Goal: Task Accomplishment & Management: Manage account settings

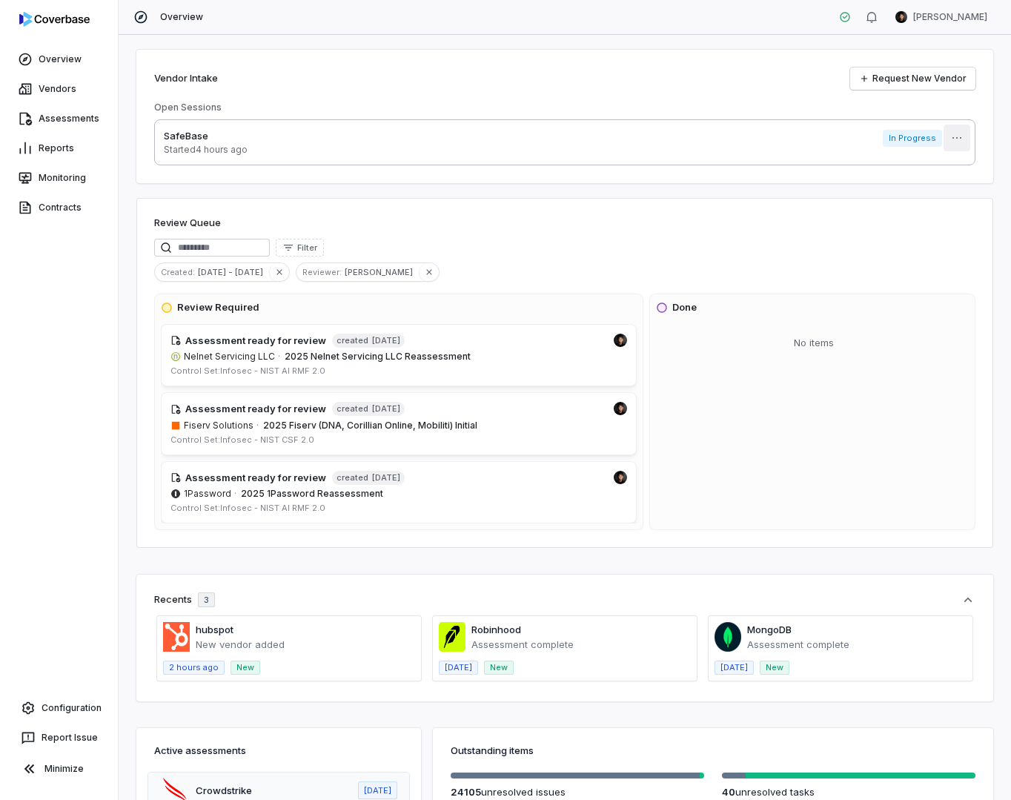
click at [952, 136] on html "Overview Vendors Assessments Reports Monitoring Contracts Configuration Report …" at bounding box center [505, 400] width 1011 height 800
click at [921, 178] on div "Delete" at bounding box center [950, 172] width 95 height 24
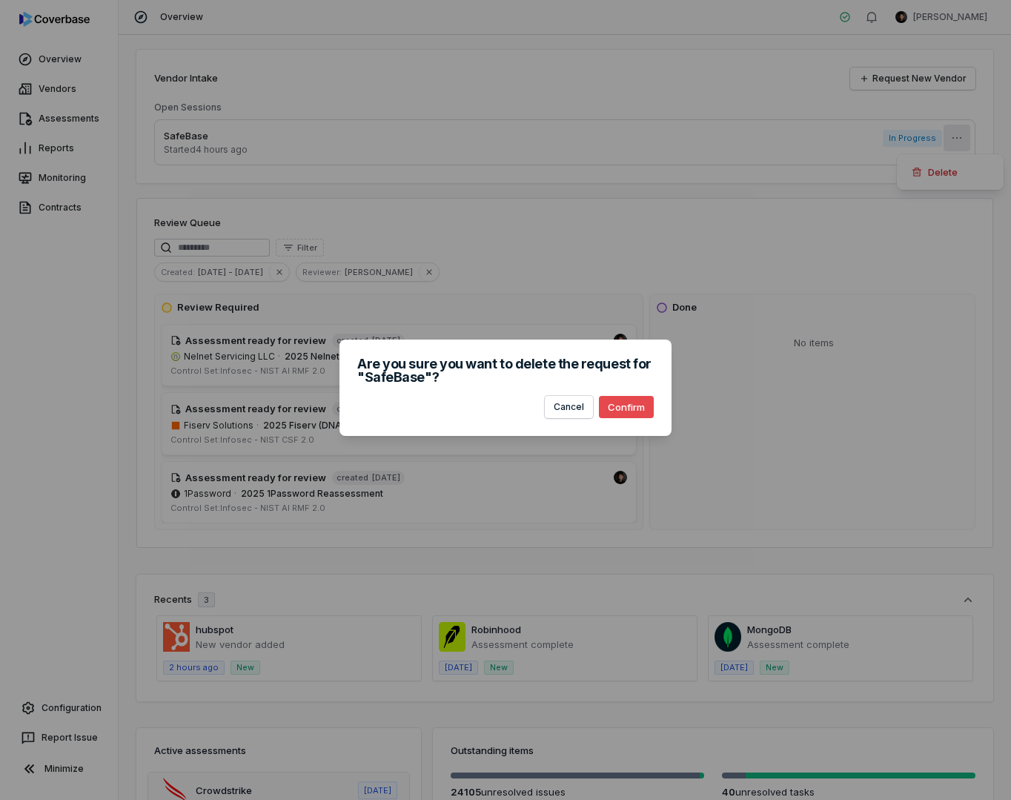
click at [623, 416] on button "Confirm" at bounding box center [626, 407] width 55 height 22
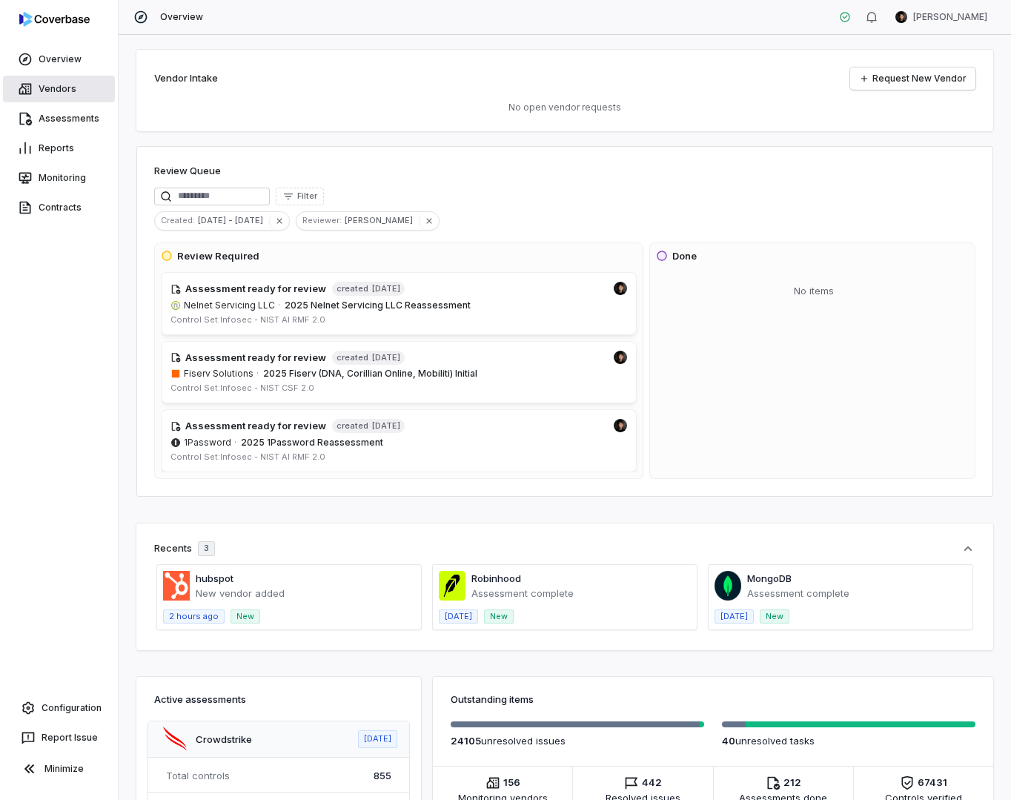
click at [78, 93] on link "Vendors" at bounding box center [59, 89] width 112 height 27
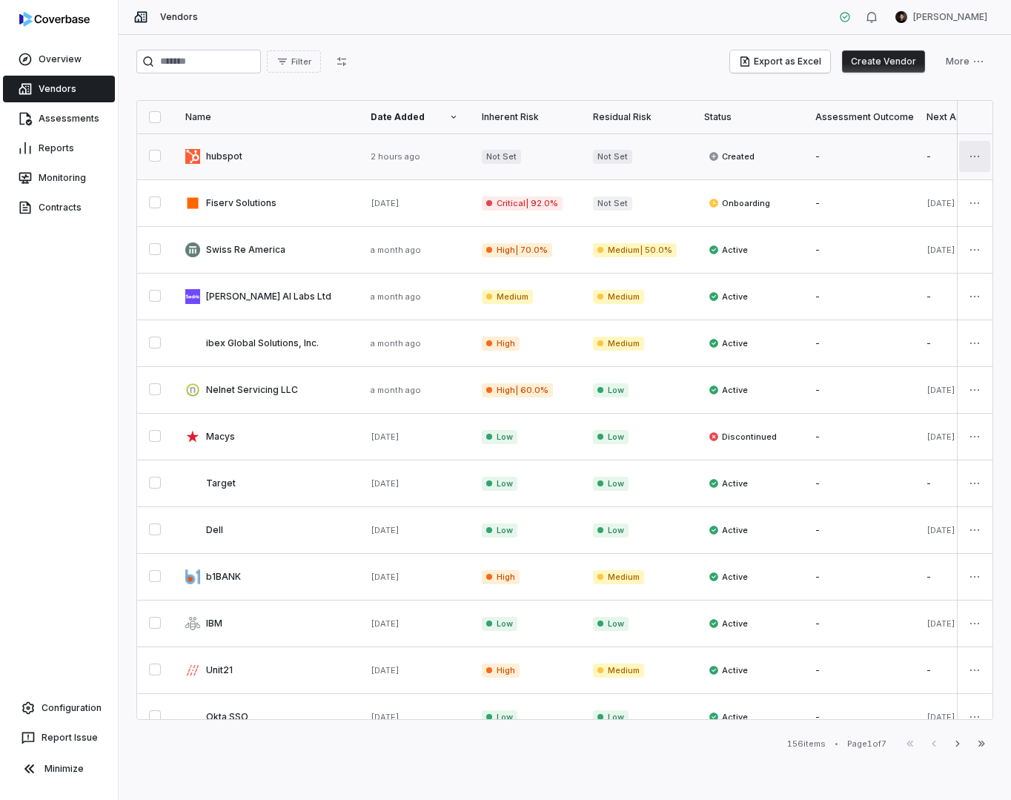
click at [967, 158] on html "Overview Vendors Assessments Reports Monitoring Contracts Configuration Report …" at bounding box center [505, 400] width 1011 height 800
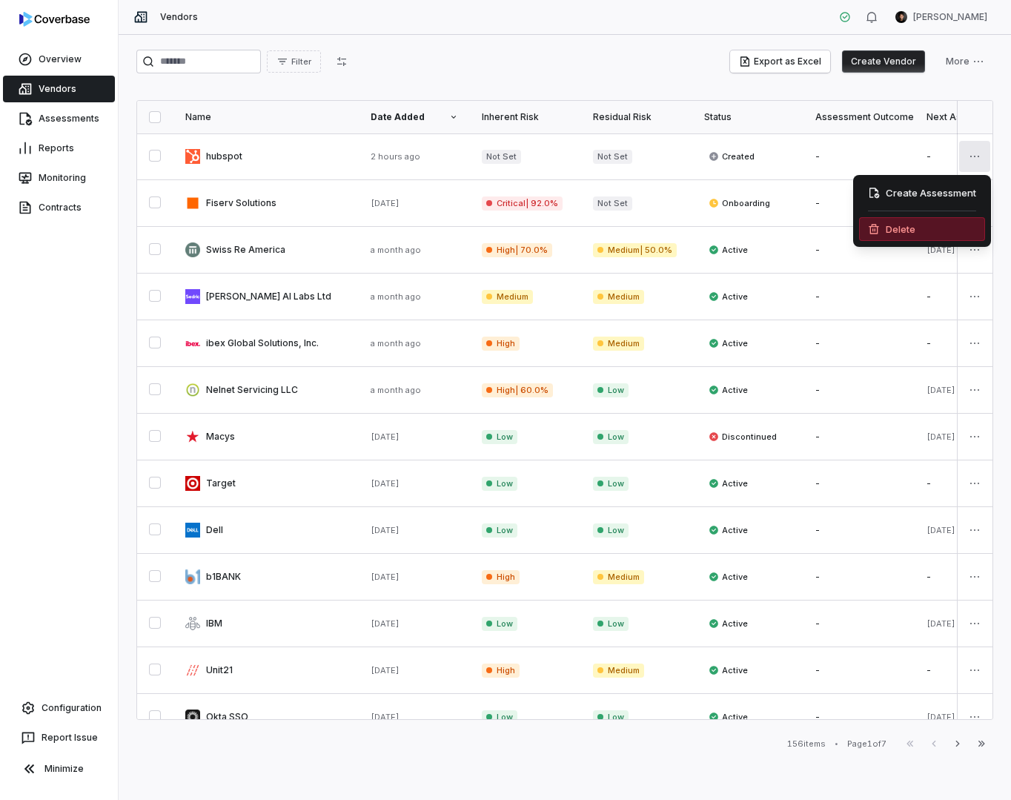
click at [894, 225] on div "Delete" at bounding box center [922, 229] width 126 height 24
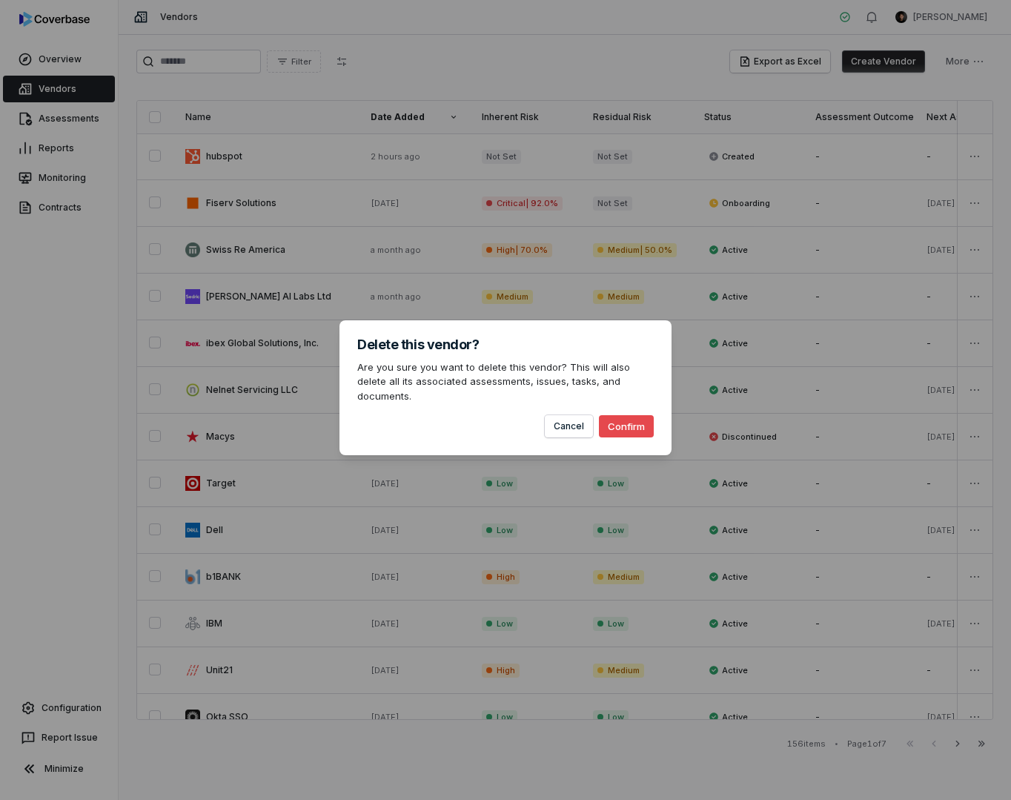
click at [633, 426] on button "Confirm" at bounding box center [626, 426] width 55 height 22
